Goal: Task Accomplishment & Management: Use online tool/utility

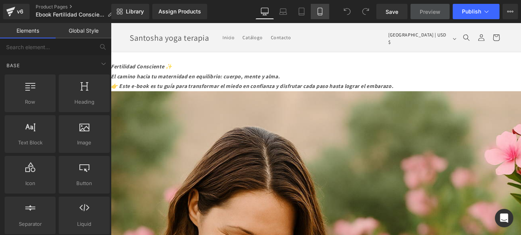
click at [320, 12] on icon at bounding box center [320, 12] width 8 height 8
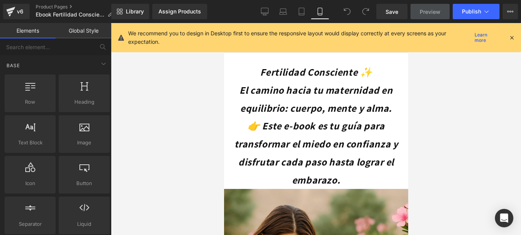
click at [512, 38] on icon at bounding box center [512, 37] width 7 height 7
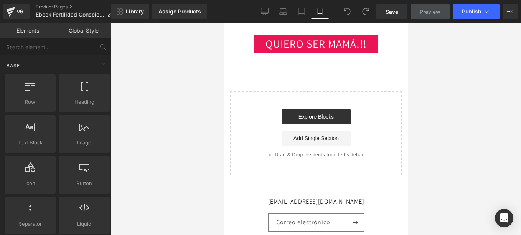
scroll to position [2457, 0]
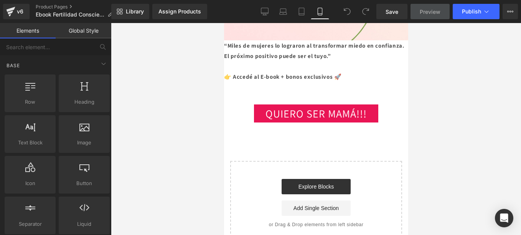
click at [239, 162] on div "Start building your page Explore Blocks Add Single Section or Drag & Drop eleme…" at bounding box center [316, 203] width 170 height 83
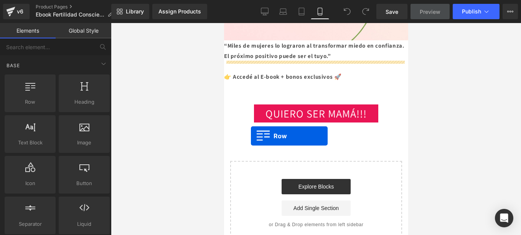
drag, startPoint x: 277, startPoint y: 128, endPoint x: 251, endPoint y: 135, distance: 27.0
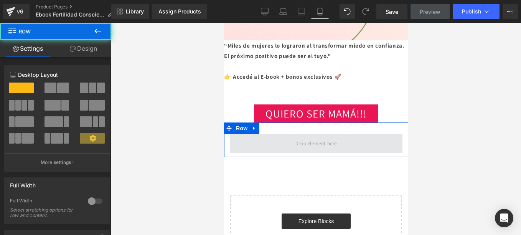
click at [271, 134] on span at bounding box center [316, 143] width 173 height 19
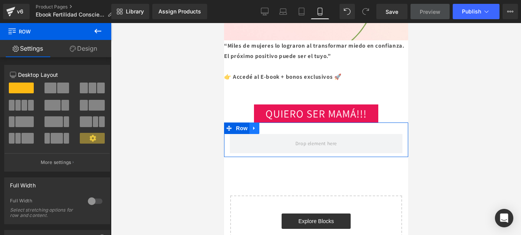
click at [254, 126] on icon at bounding box center [253, 129] width 5 height 6
click at [276, 122] on link at bounding box center [274, 128] width 10 height 12
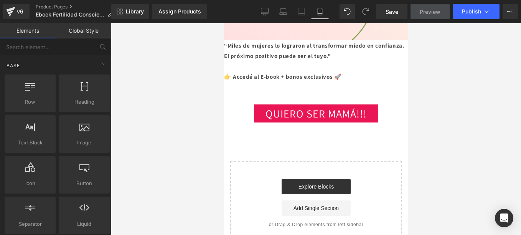
click at [241, 161] on div "Select your layout" at bounding box center [316, 203] width 172 height 84
drag, startPoint x: 14, startPoint y: 80, endPoint x: 200, endPoint y: 120, distance: 189.9
click at [210, 117] on div at bounding box center [316, 129] width 410 height 212
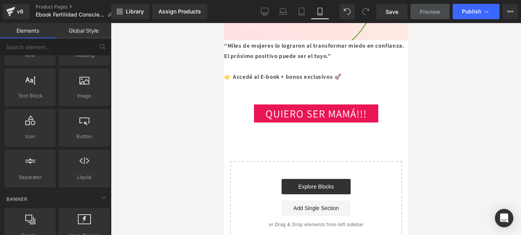
scroll to position [115, 0]
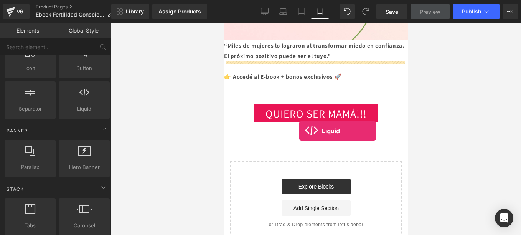
drag, startPoint x: 309, startPoint y: 124, endPoint x: 285, endPoint y: 130, distance: 24.9
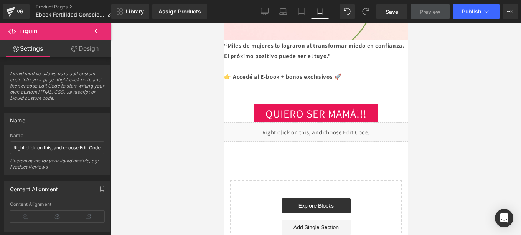
click at [100, 31] on icon at bounding box center [97, 31] width 7 height 5
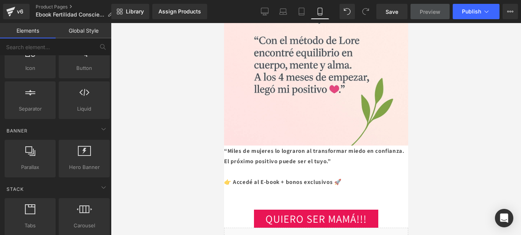
scroll to position [2342, 0]
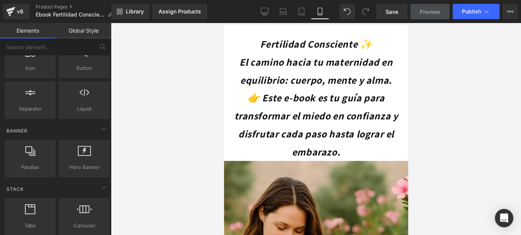
scroll to position [0, 0]
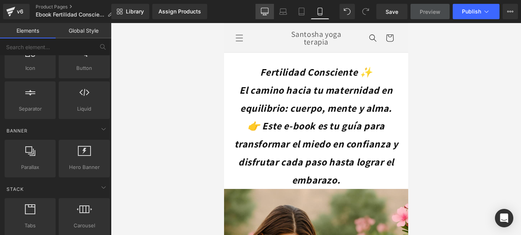
click at [268, 11] on icon at bounding box center [265, 12] width 8 height 8
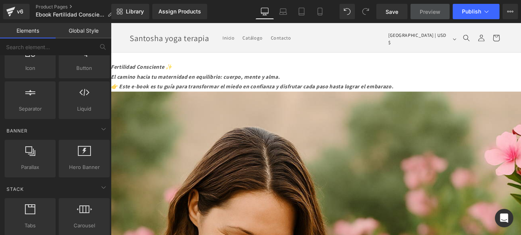
scroll to position [33, 0]
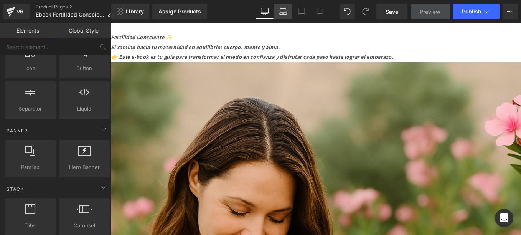
click at [284, 12] on icon at bounding box center [283, 13] width 7 height 2
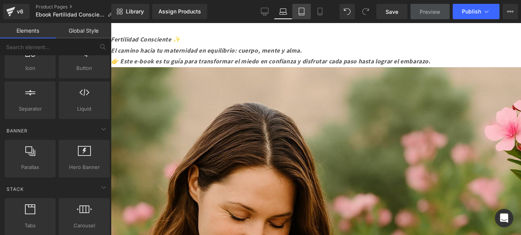
click at [304, 13] on icon at bounding box center [301, 11] width 5 height 7
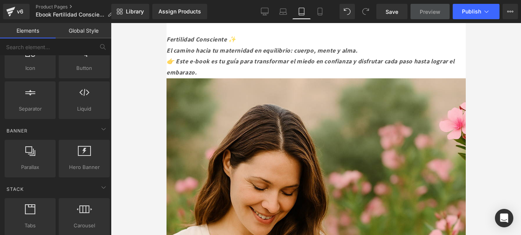
scroll to position [0, 0]
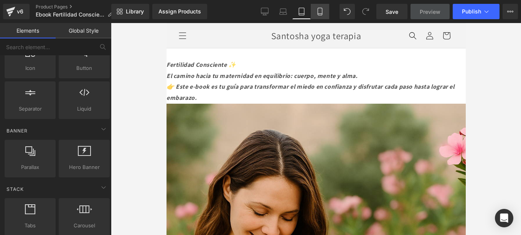
click at [322, 14] on icon at bounding box center [320, 12] width 8 height 8
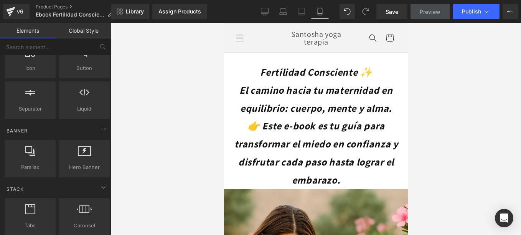
click at [466, 157] on div at bounding box center [316, 129] width 410 height 212
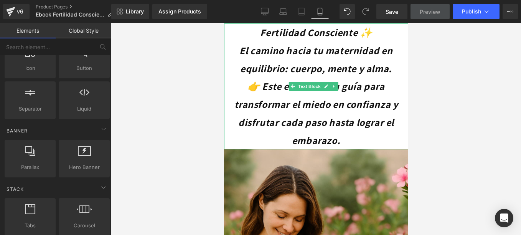
scroll to position [77, 0]
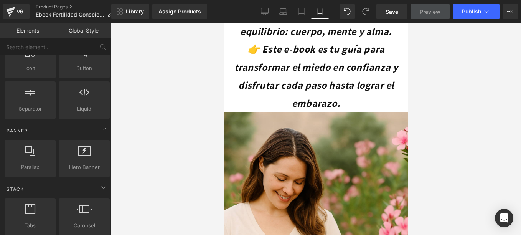
click at [323, 10] on icon at bounding box center [320, 12] width 8 height 8
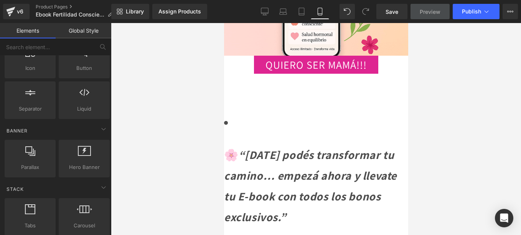
scroll to position [1382, 0]
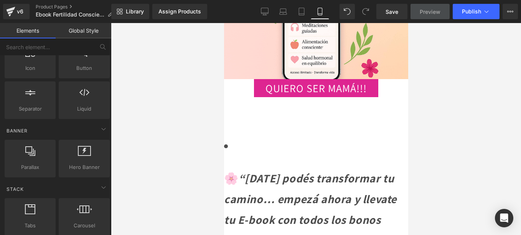
click at [251, 127] on div "QUIERO SER MAMÁ!!!!" at bounding box center [316, 116] width 184 height 38
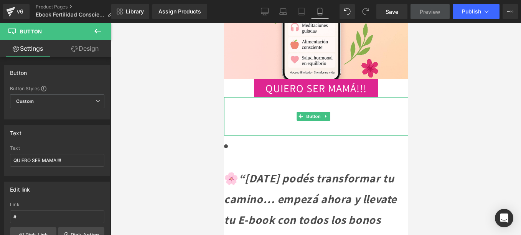
click at [254, 121] on div "QUIERO SER MAMÁ!!!!" at bounding box center [316, 116] width 184 height 38
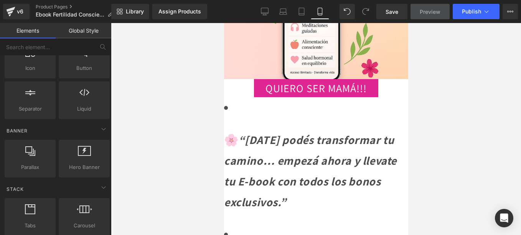
click at [465, 125] on div at bounding box center [316, 129] width 410 height 212
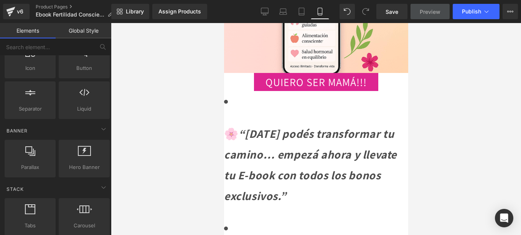
scroll to position [1305, 0]
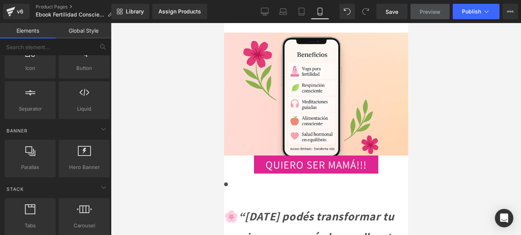
click at [487, 171] on div at bounding box center [316, 129] width 410 height 212
click at [481, 135] on div at bounding box center [316, 129] width 410 height 212
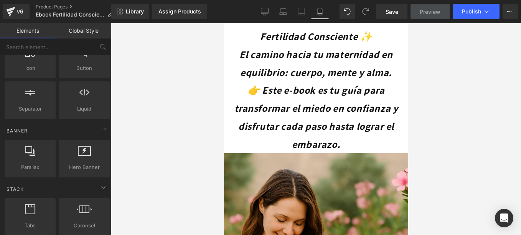
scroll to position [0, 0]
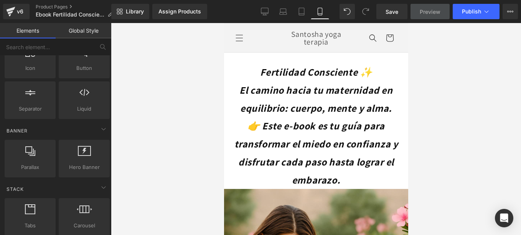
drag, startPoint x: 405, startPoint y: 130, endPoint x: 634, endPoint y: 51, distance: 242.2
click at [392, 13] on span "Save" at bounding box center [392, 12] width 13 height 8
